Goal: Task Accomplishment & Management: Use online tool/utility

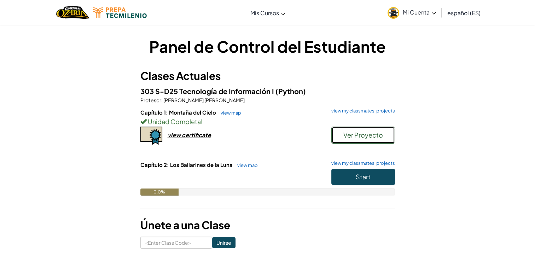
click at [353, 138] on span "Ver Proyecto" at bounding box center [363, 135] width 40 height 8
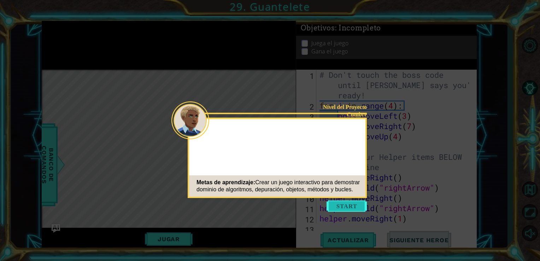
click at [351, 210] on button "Start" at bounding box center [347, 205] width 40 height 11
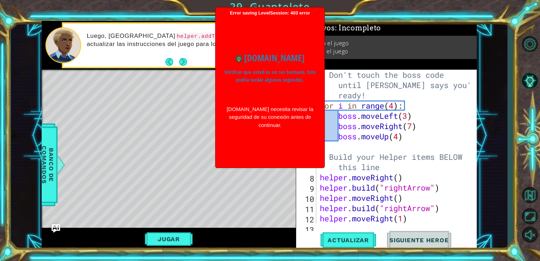
click at [494, 101] on div "1 ההההההההההההההההההההההההההההההההההההההההההההההההההההההההההההההההההההההההההההה…" at bounding box center [259, 135] width 497 height 229
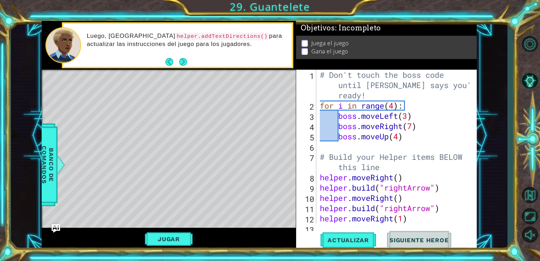
drag, startPoint x: 306, startPoint y: 75, endPoint x: 329, endPoint y: 77, distance: 23.4
click at [329, 77] on div "1 2 3 4 5 6 7 8 9 10 11 12 13 # Don't touch the boss code until [PERSON_NAME] s…" at bounding box center [385, 147] width 179 height 154
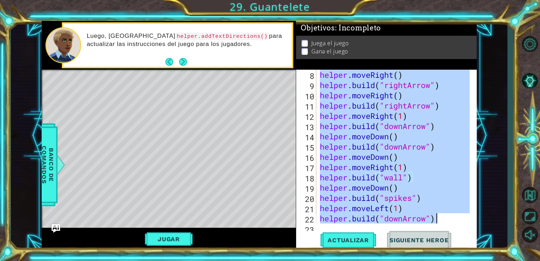
scroll to position [154, 0]
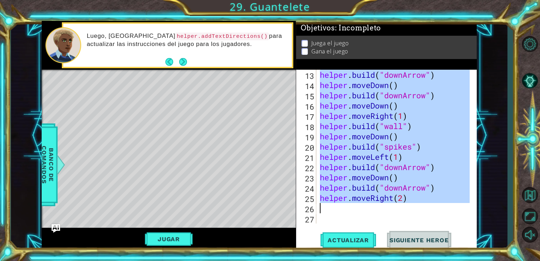
drag, startPoint x: 320, startPoint y: 75, endPoint x: 445, endPoint y: 211, distance: 185.1
click at [445, 211] on div "helper . build ( "downArrow" ) helper . moveDown ( ) helper . build ( "downArro…" at bounding box center [395, 157] width 155 height 174
type textarea "helper.moveRight(2)"
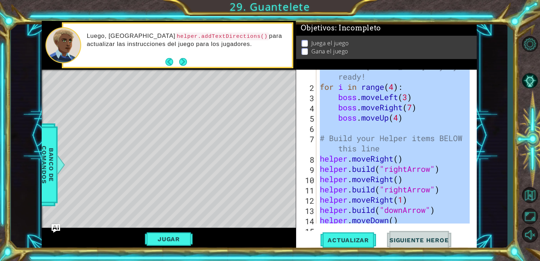
scroll to position [0, 0]
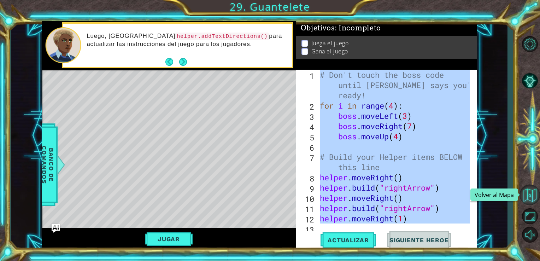
click at [533, 192] on button "Volver al Mapa" at bounding box center [529, 194] width 20 height 20
